Goal: Find specific page/section: Find specific page/section

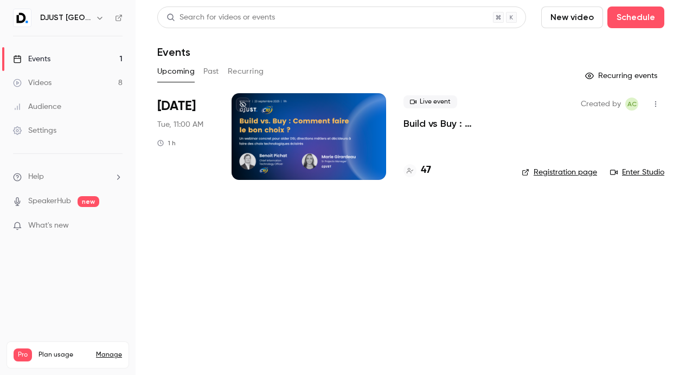
click at [423, 170] on h4 "47" at bounding box center [426, 170] width 10 height 15
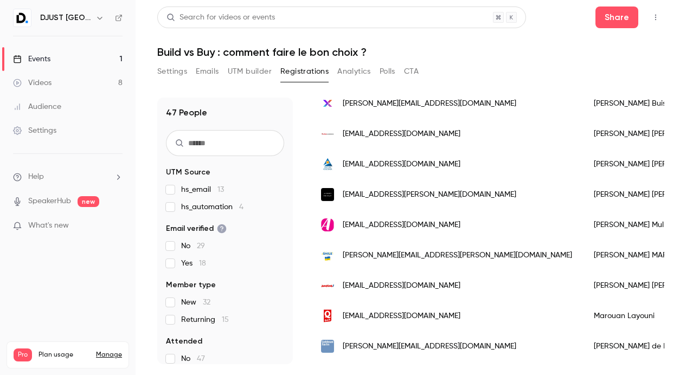
scroll to position [1272, 0]
